Goal: Task Accomplishment & Management: Manage account settings

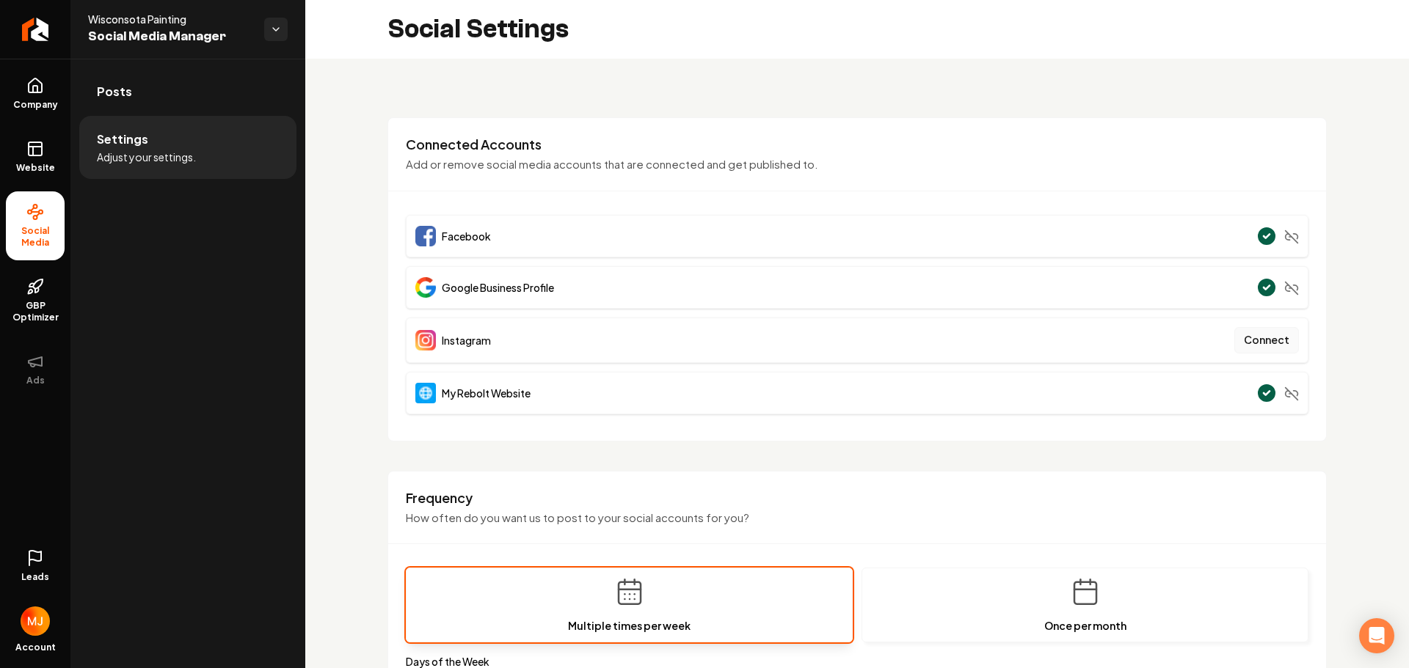
click at [1255, 340] on button "Connect" at bounding box center [1266, 340] width 65 height 26
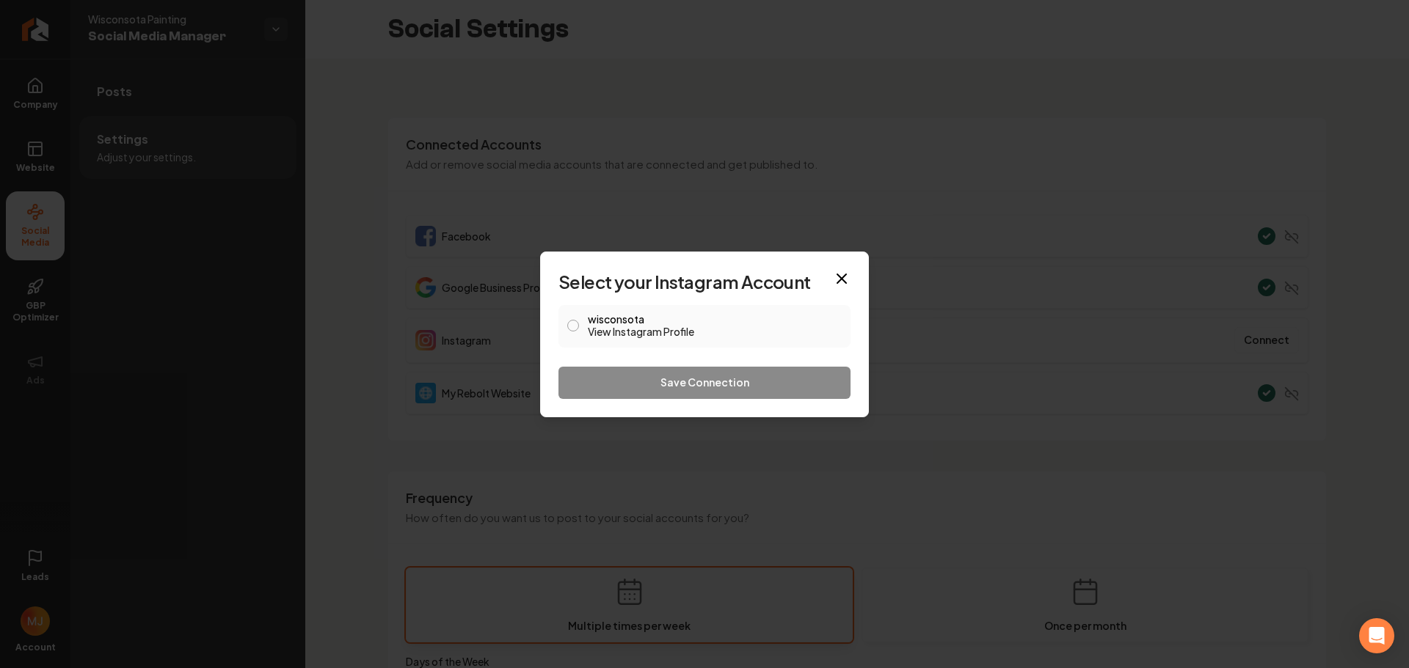
click at [601, 318] on label "wisconsota View Instagram Profile" at bounding box center [715, 326] width 254 height 25
click at [579, 320] on button "wisconsota View Instagram Profile" at bounding box center [573, 326] width 12 height 12
click at [647, 384] on button "Save Connection" at bounding box center [704, 383] width 292 height 32
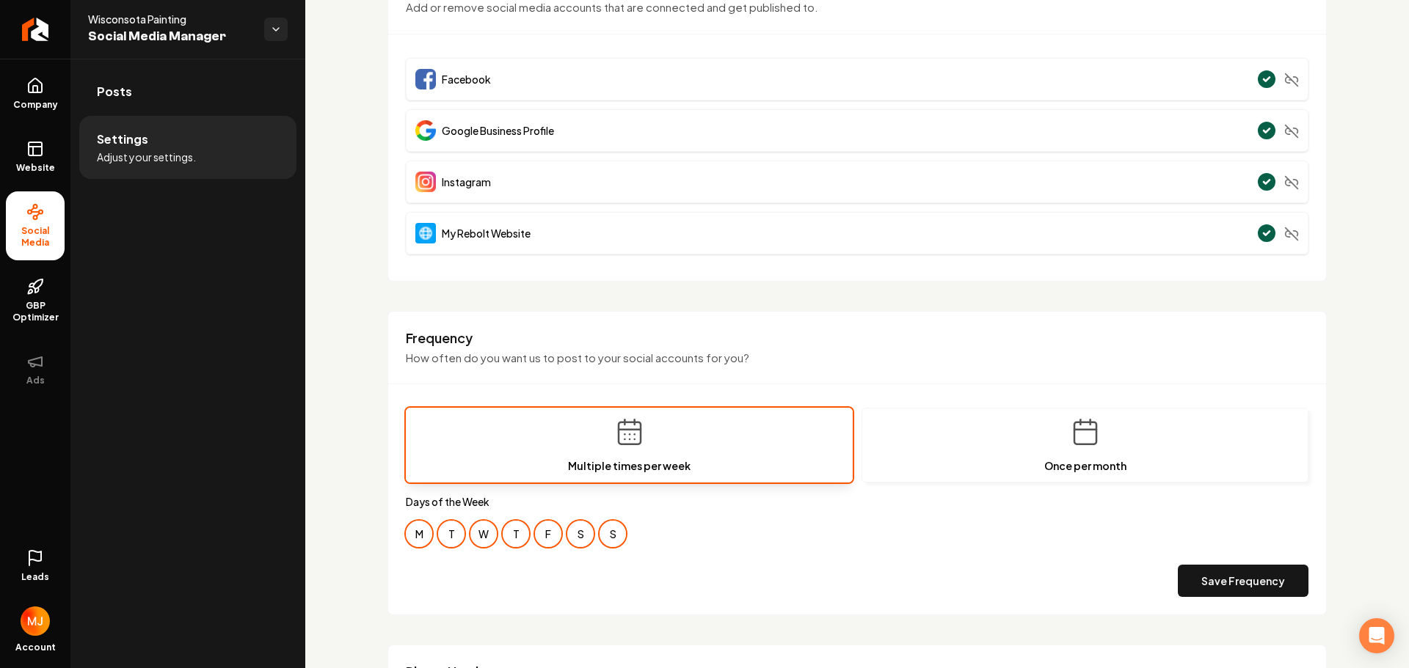
scroll to position [315, 0]
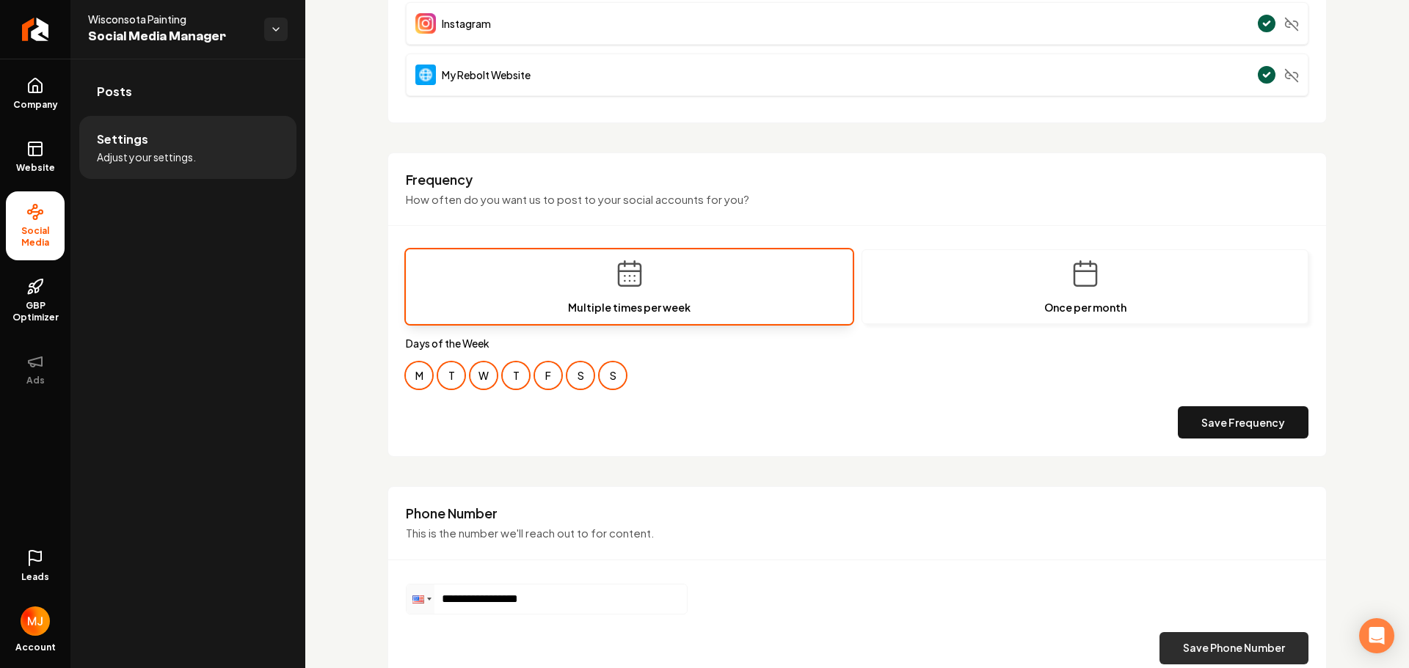
click at [1192, 646] on button "Save Phone Number" at bounding box center [1233, 648] width 149 height 32
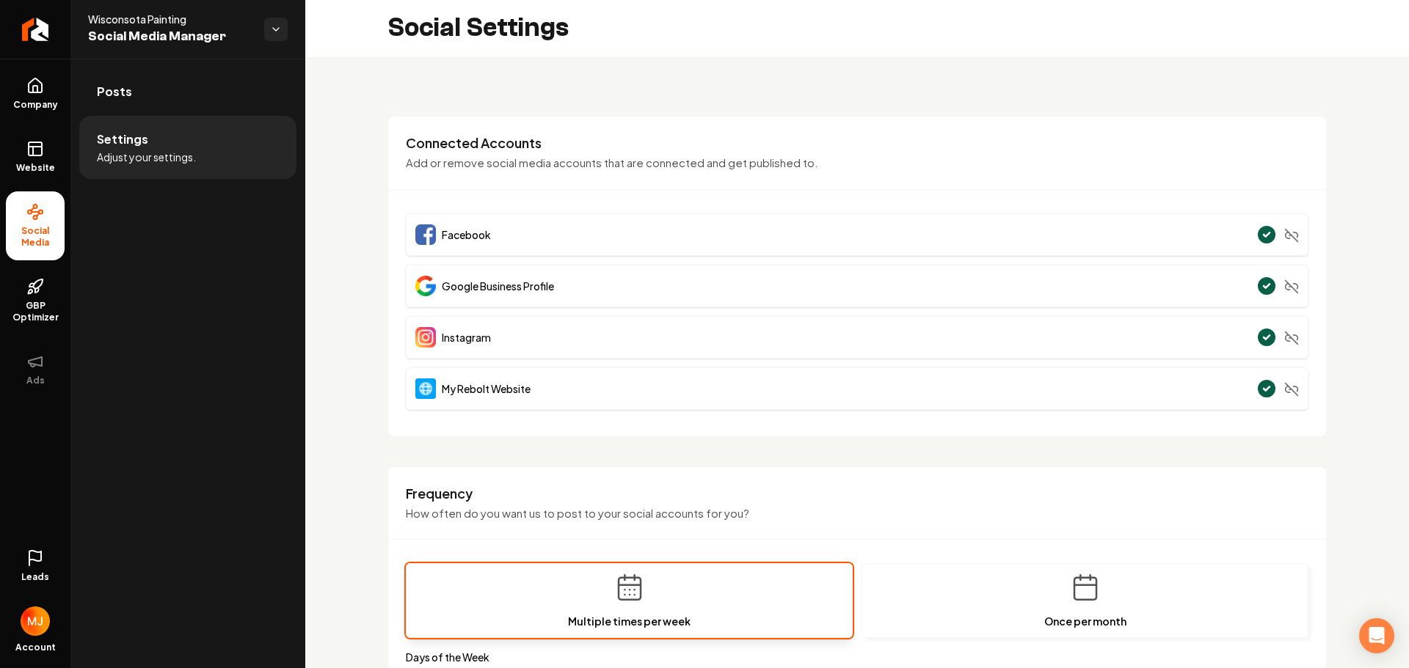
scroll to position [0, 0]
